Goal: Transaction & Acquisition: Purchase product/service

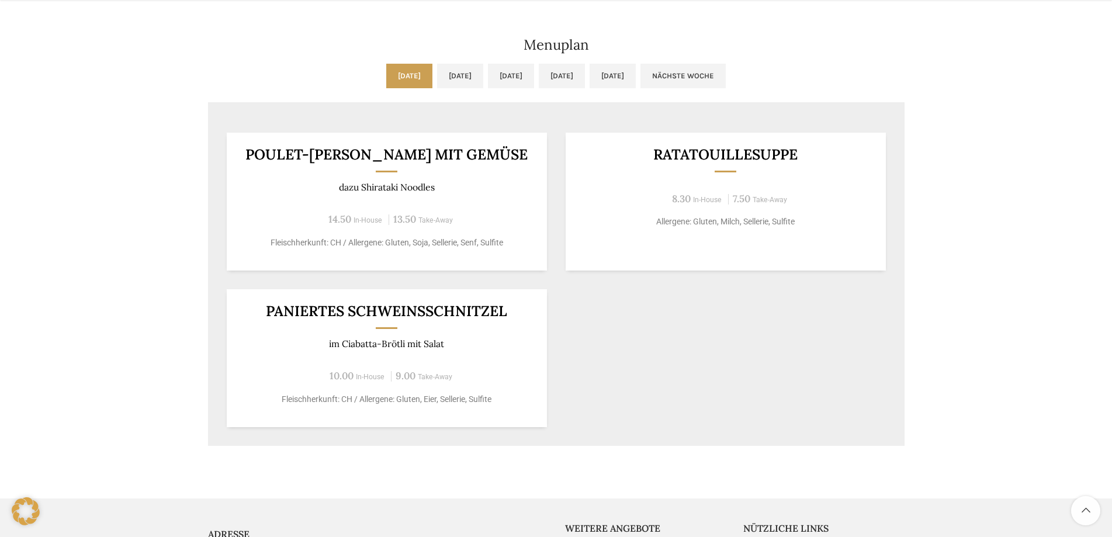
scroll to position [643, 0]
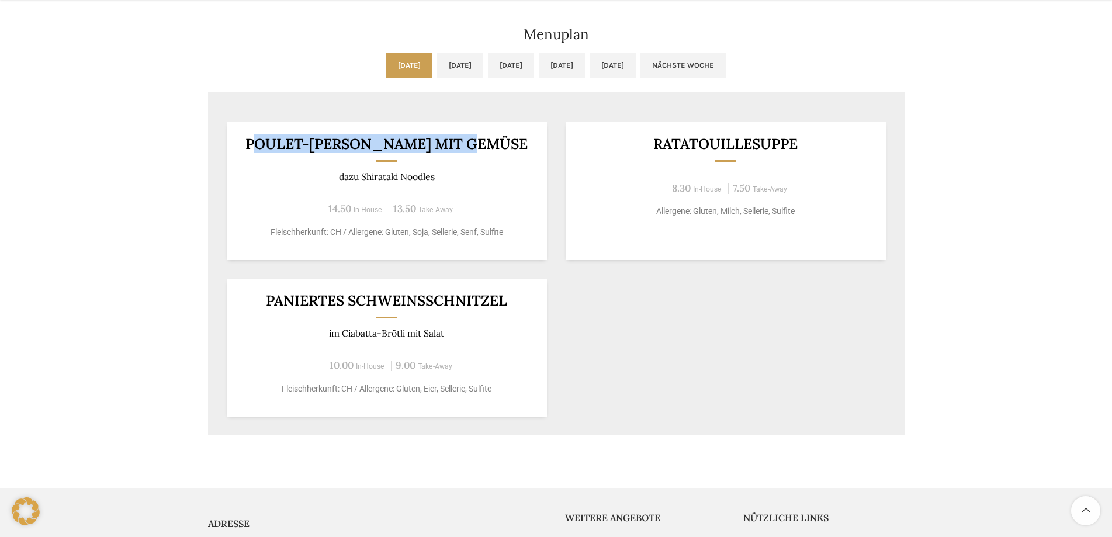
drag, startPoint x: 279, startPoint y: 114, endPoint x: 532, endPoint y: 120, distance: 253.1
click at [515, 137] on h3 "POULET-[PERSON_NAME] MIT GEMÜSE" at bounding box center [387, 144] width 292 height 15
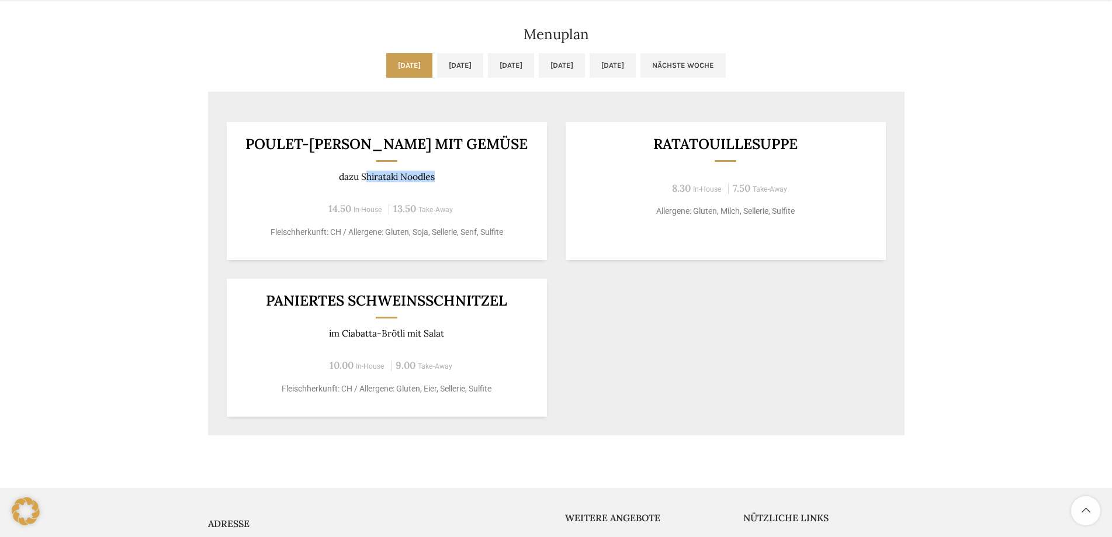
drag, startPoint x: 365, startPoint y: 146, endPoint x: 460, endPoint y: 148, distance: 94.7
click at [457, 171] on p "dazu Shirataki Noodles" at bounding box center [387, 176] width 292 height 11
drag, startPoint x: 326, startPoint y: 178, endPoint x: 382, endPoint y: 179, distance: 56.1
click at [382, 204] on span "14.50 In-House" at bounding box center [354, 209] width 60 height 11
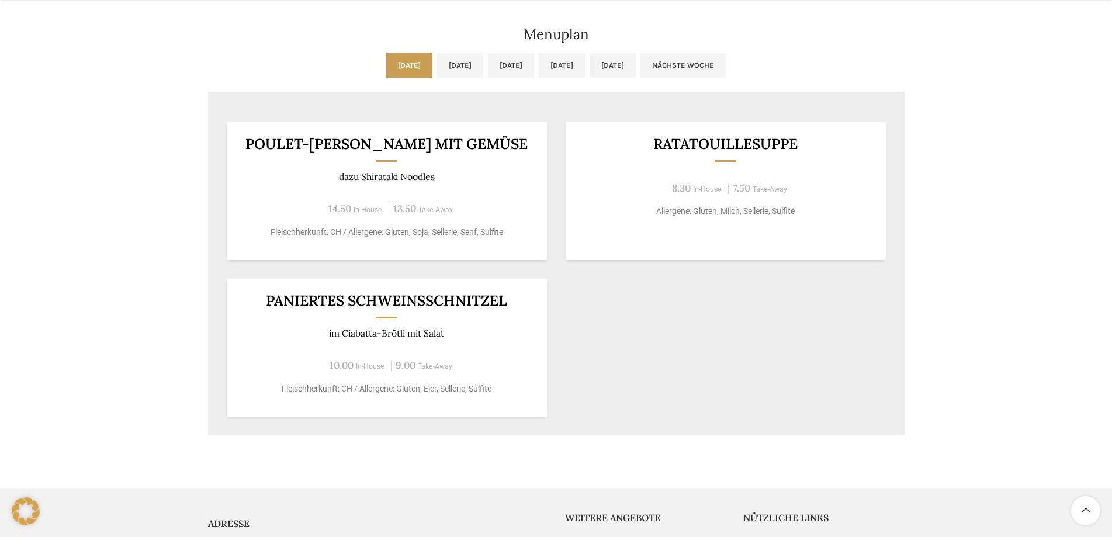
drag, startPoint x: 650, startPoint y: 106, endPoint x: 819, endPoint y: 141, distance: 172.6
click at [819, 141] on div "Ratatouillesuppe 8.30 In-House 7.50 Take-Away Allergene: Gluten, Milch, Selleri…" at bounding box center [726, 191] width 320 height 138
